Goal: Task Accomplishment & Management: Manage account settings

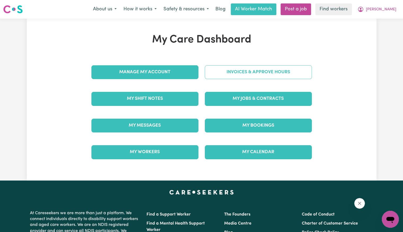
click at [236, 77] on link "Invoices & Approve Hours" at bounding box center [258, 72] width 107 height 14
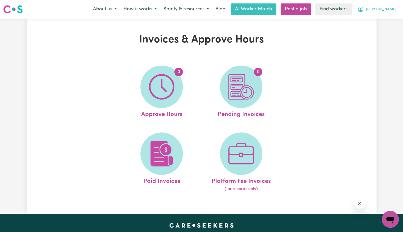
click at [393, 6] on button "[PERSON_NAME]" at bounding box center [377, 9] width 46 height 11
click at [381, 30] on link "Logout" at bounding box center [379, 30] width 42 height 10
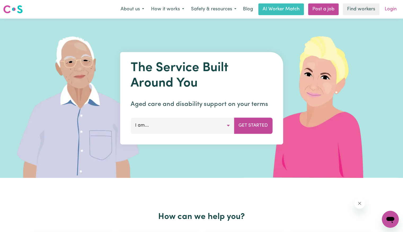
click at [389, 8] on link "Login" at bounding box center [391, 9] width 18 height 12
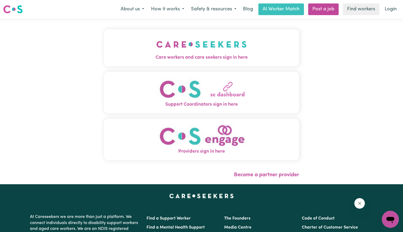
click at [156, 53] on img "Care workers and care seekers sign in here" at bounding box center [201, 44] width 90 height 20
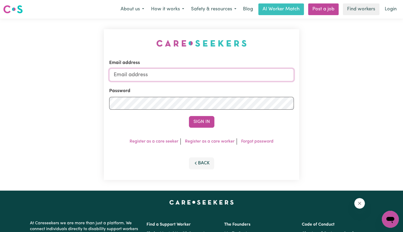
click at [179, 80] on input "Email address" at bounding box center [201, 74] width 185 height 13
click at [160, 76] on input "Email address" at bounding box center [201, 74] width 185 height 13
drag, startPoint x: 142, startPoint y: 74, endPoint x: 317, endPoint y: 86, distance: 175.9
click at [317, 86] on div "Email address [EMAIL_ADDRESS][DOMAIN_NAME] Password Sign In Register as a care …" at bounding box center [201, 105] width 403 height 172
type input "[EMAIL_ADDRESS][DOMAIN_NAME]"
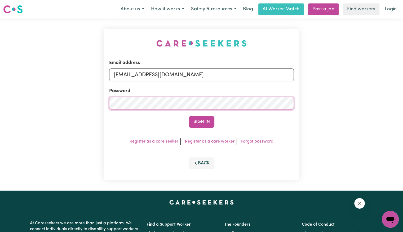
click at [189, 116] on button "Sign In" at bounding box center [201, 122] width 25 height 12
